Goal: Transaction & Acquisition: Purchase product/service

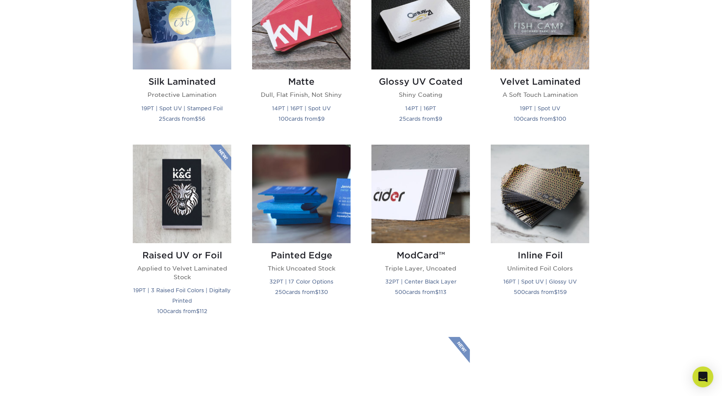
scroll to position [473, 0]
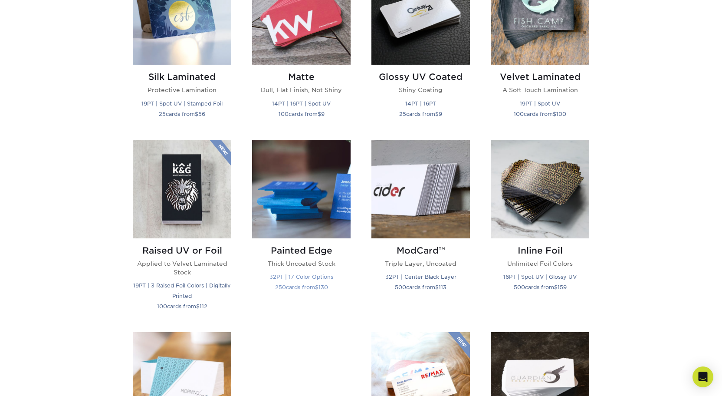
click at [311, 249] on h2 "Painted Edge" at bounding box center [301, 250] width 99 height 10
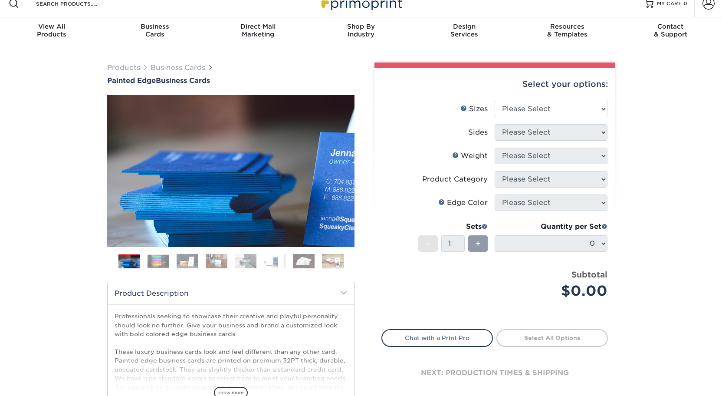
scroll to position [16, 0]
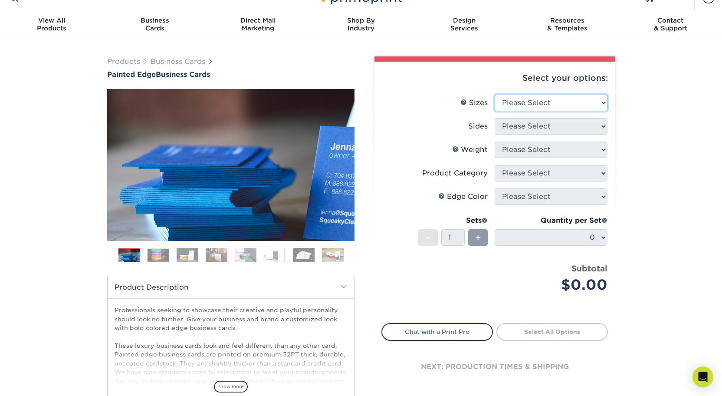
click at [506, 102] on select "Please Select 2" x 3.5" - Standard 2.125" x 3.375" - European 2.5" x 2.5" - Squ…" at bounding box center [551, 103] width 113 height 16
select select "2.00x3.50"
click at [495, 95] on select "Please Select 2" x 3.5" - Standard 2.125" x 3.375" - European 2.5" x 2.5" - Squ…" at bounding box center [551, 103] width 113 height 16
click at [527, 122] on select "Please Select Print Both Sides Print Front Only" at bounding box center [551, 126] width 113 height 16
select select "13abbda7-1d64-4f25-8bb2-c179b224825d"
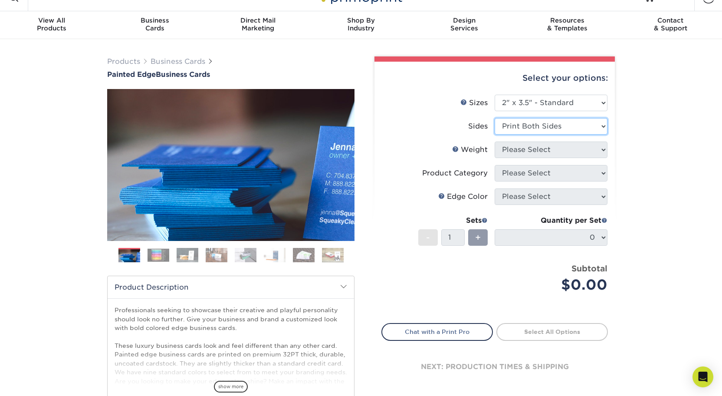
click at [495, 118] on select "Please Select Print Both Sides Print Front Only" at bounding box center [551, 126] width 113 height 16
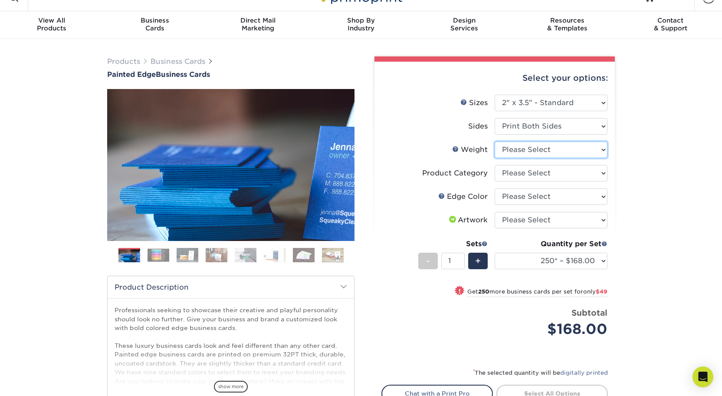
click at [542, 151] on select "Please Select 32PTUC" at bounding box center [551, 150] width 113 height 16
select select "32PTUC"
click at [495, 142] on select "Please Select 32PTUC" at bounding box center [551, 150] width 113 height 16
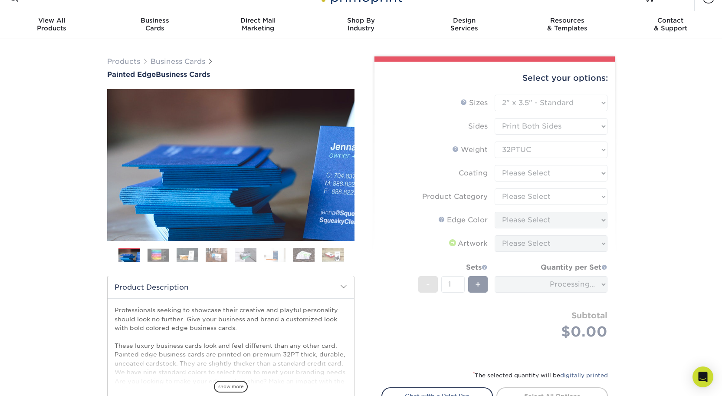
click at [534, 176] on form "Sizes Help Sizes Please Select 2" x 3.5" - Standard 2.125" x 3.375" - European …" at bounding box center [495, 227] width 227 height 265
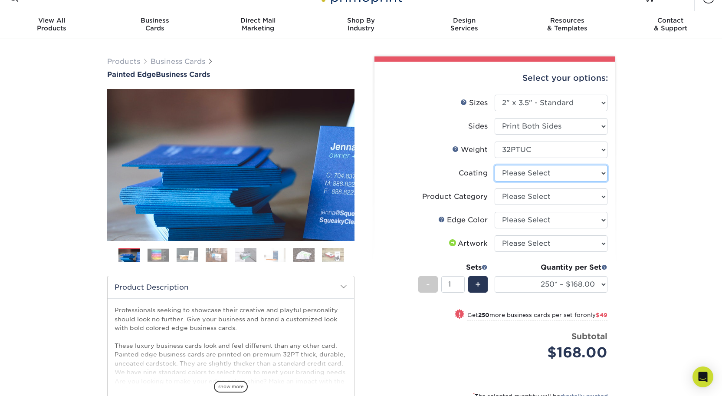
click at [527, 175] on select at bounding box center [551, 173] width 113 height 16
select select "3e7618de-abca-4bda-9f97-8b9129e913d8"
click at [495, 165] on select at bounding box center [551, 173] width 113 height 16
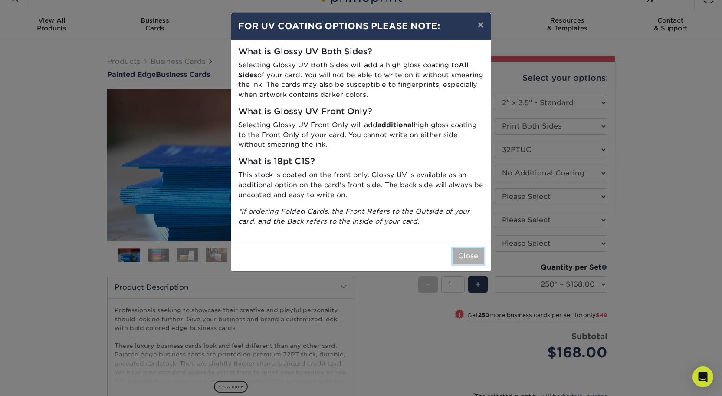
click at [465, 251] on button "Close" at bounding box center [468, 256] width 31 height 16
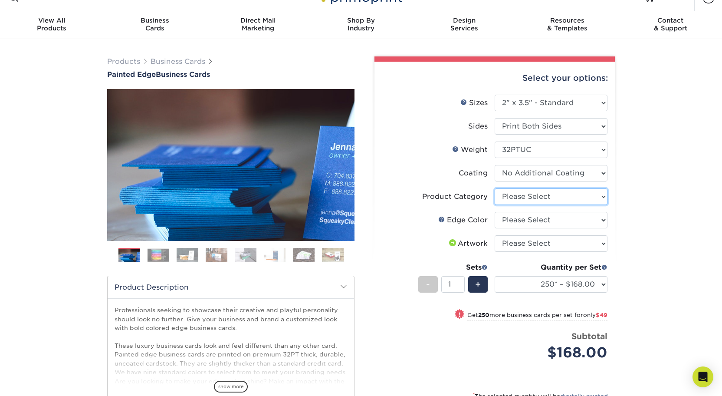
click at [530, 194] on select "Please Select Business Cards" at bounding box center [551, 196] width 113 height 16
select select "3b5148f1-0588-4f88-a218-97bcfdce65c1"
click at [495, 188] on select "Please Select Business Cards" at bounding box center [551, 196] width 113 height 16
click at [527, 219] on select "Please Select Charcoal Black Brown Blue Pearlescent Blue Pearlescent Gold Pearl…" at bounding box center [551, 220] width 113 height 16
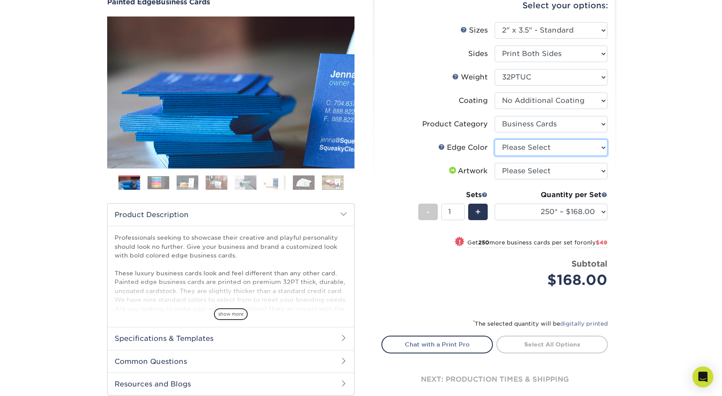
scroll to position [88, 0]
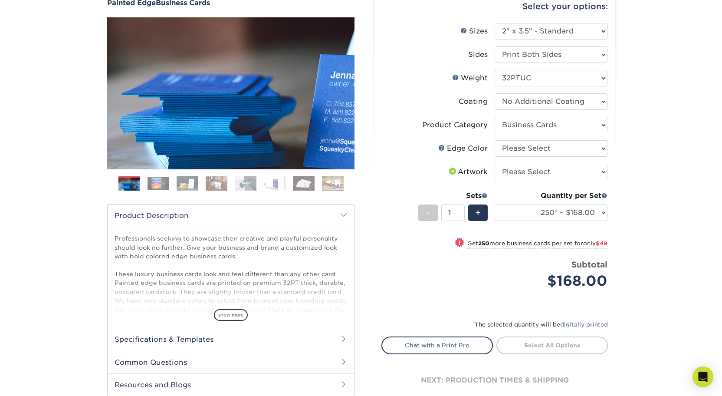
click at [159, 183] on img at bounding box center [159, 183] width 22 height 13
